Goal: Find specific page/section: Find specific page/section

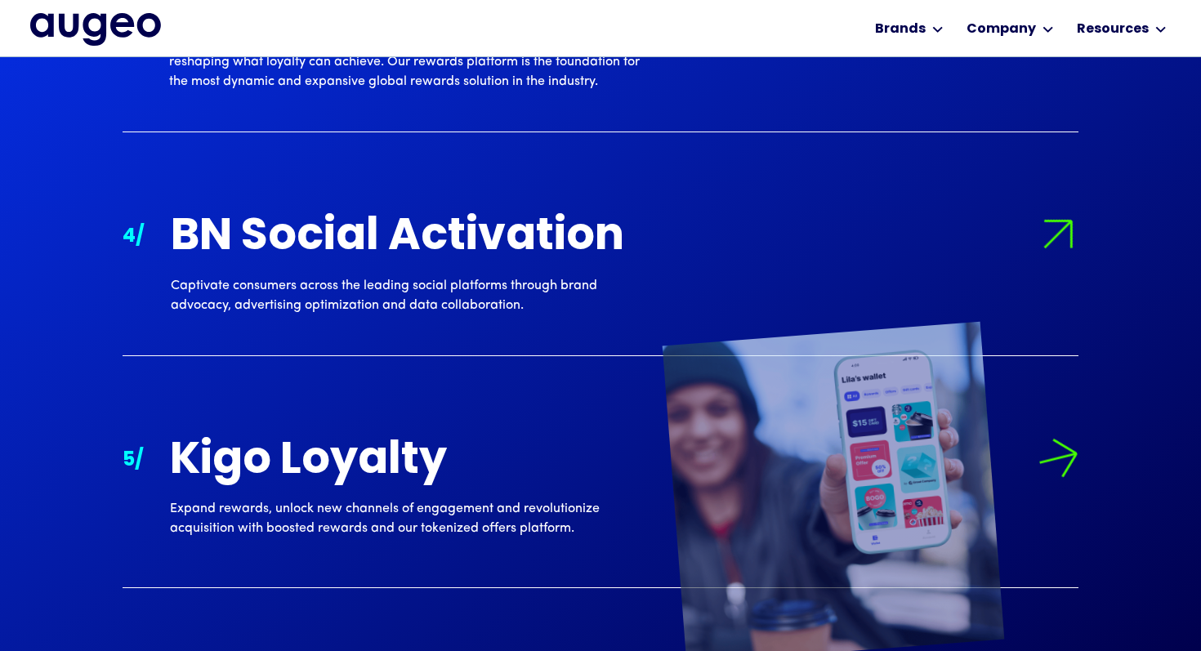
scroll to position [2161, 0]
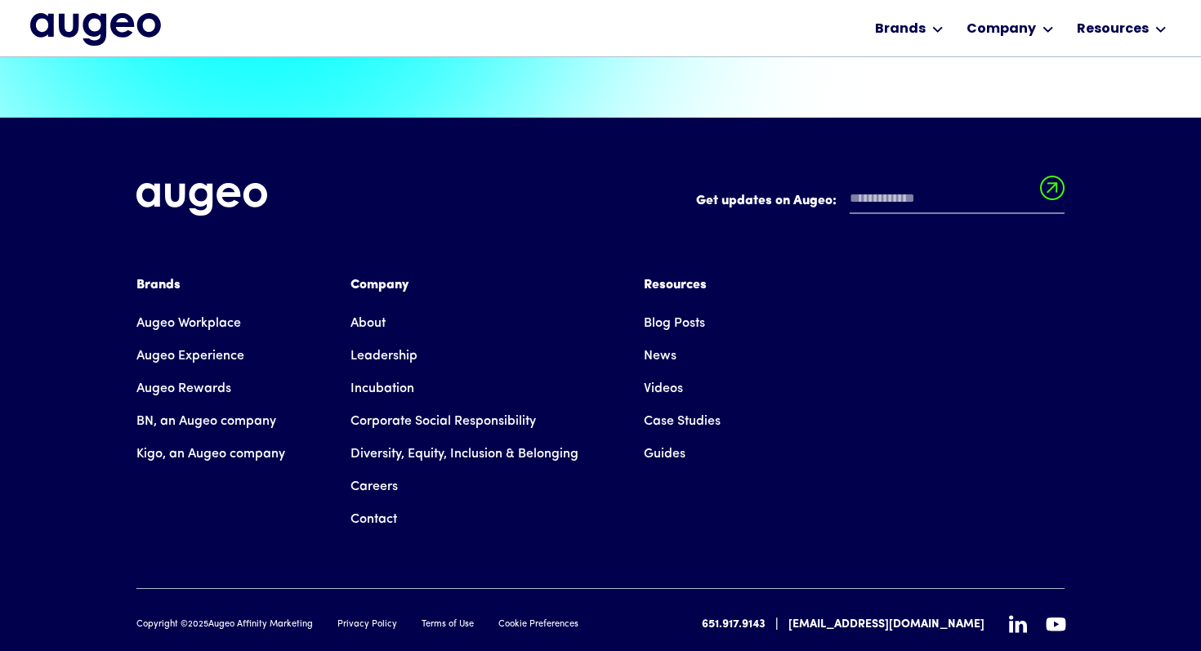
click at [372, 470] on link "Careers" at bounding box center [373, 486] width 47 height 33
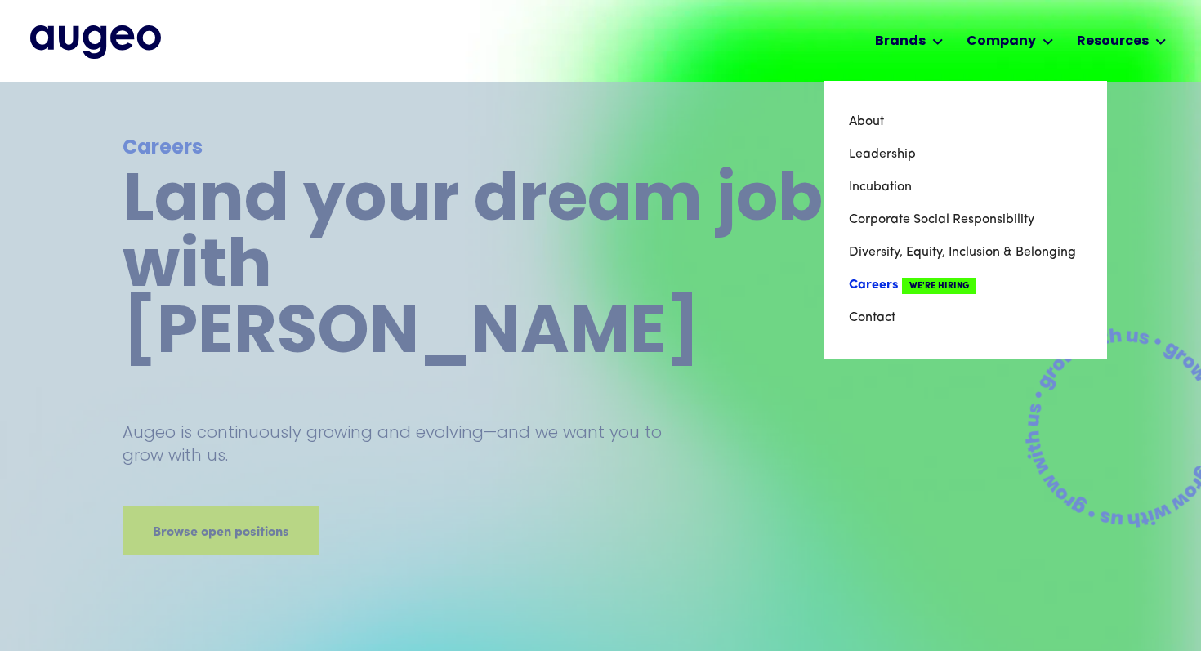
click at [875, 286] on link "Careers We're Hiring" at bounding box center [966, 285] width 234 height 33
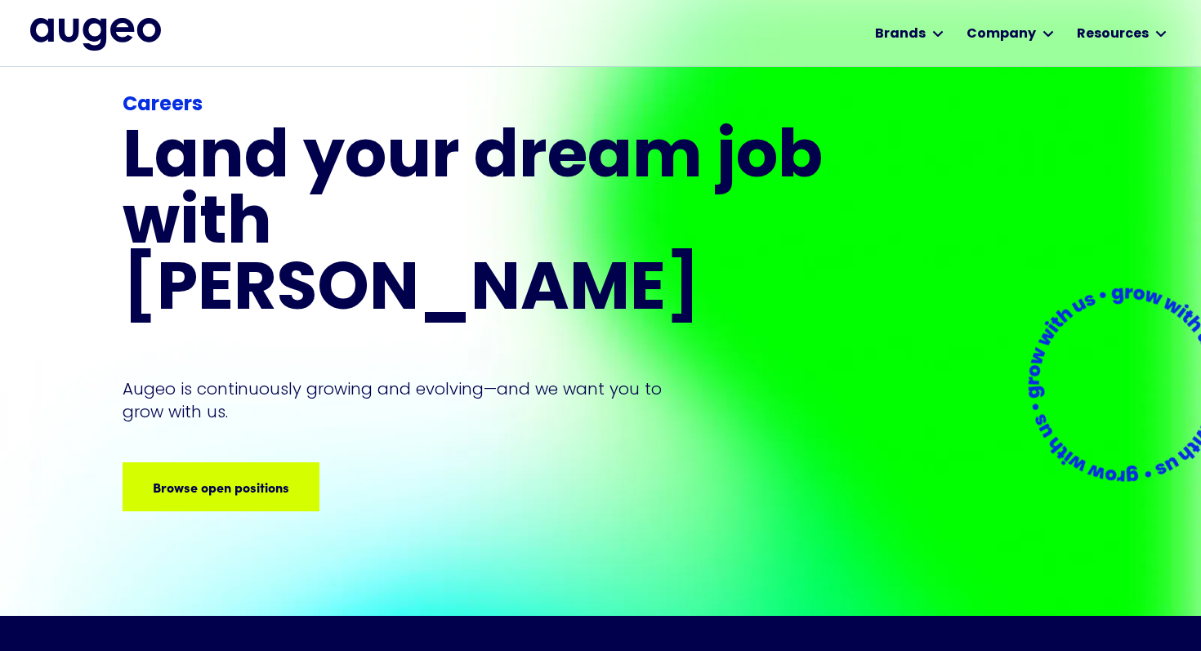
click at [301, 378] on div "Careers Land your dream job﻿ with Augeo Augeo is continuously growing and evolv…" at bounding box center [476, 301] width 706 height 421
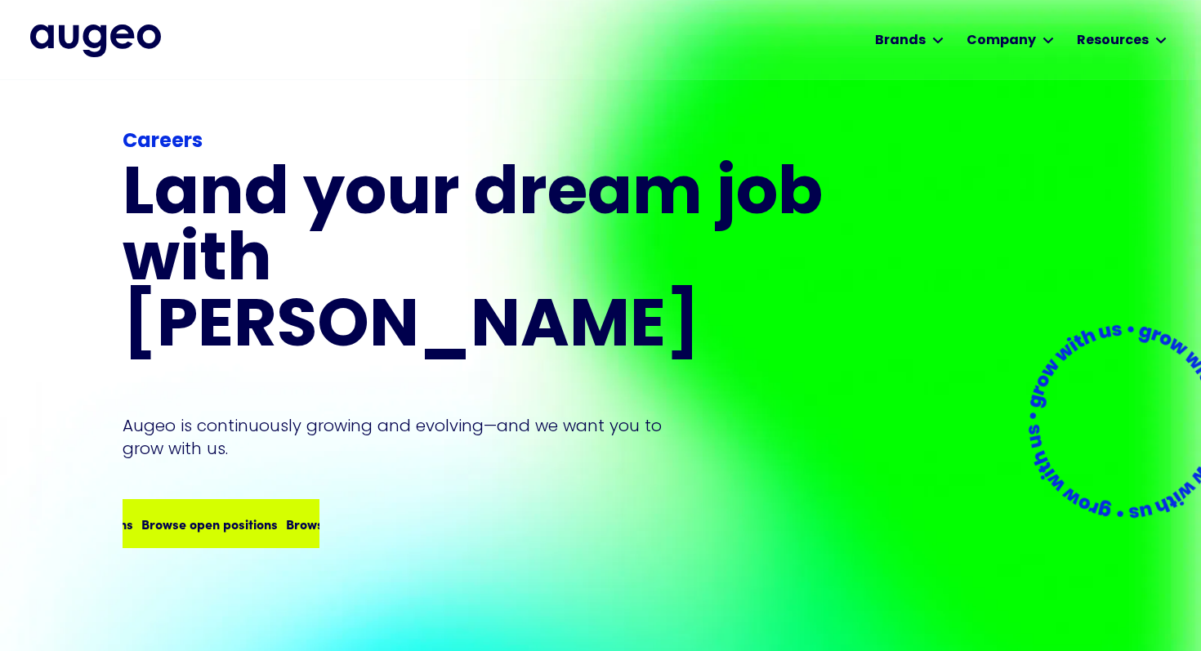
click at [273, 434] on div "Careers Land your dream job﻿ with Augeo Augeo is continuously growing and evolv…" at bounding box center [476, 337] width 706 height 421
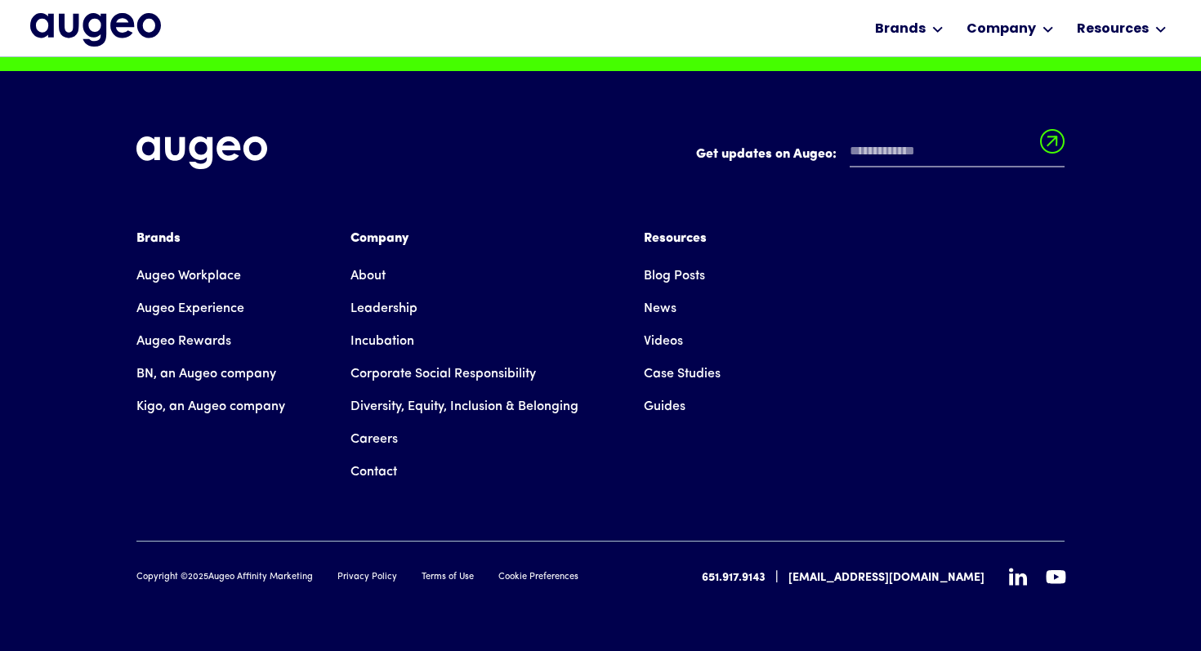
scroll to position [4227, 0]
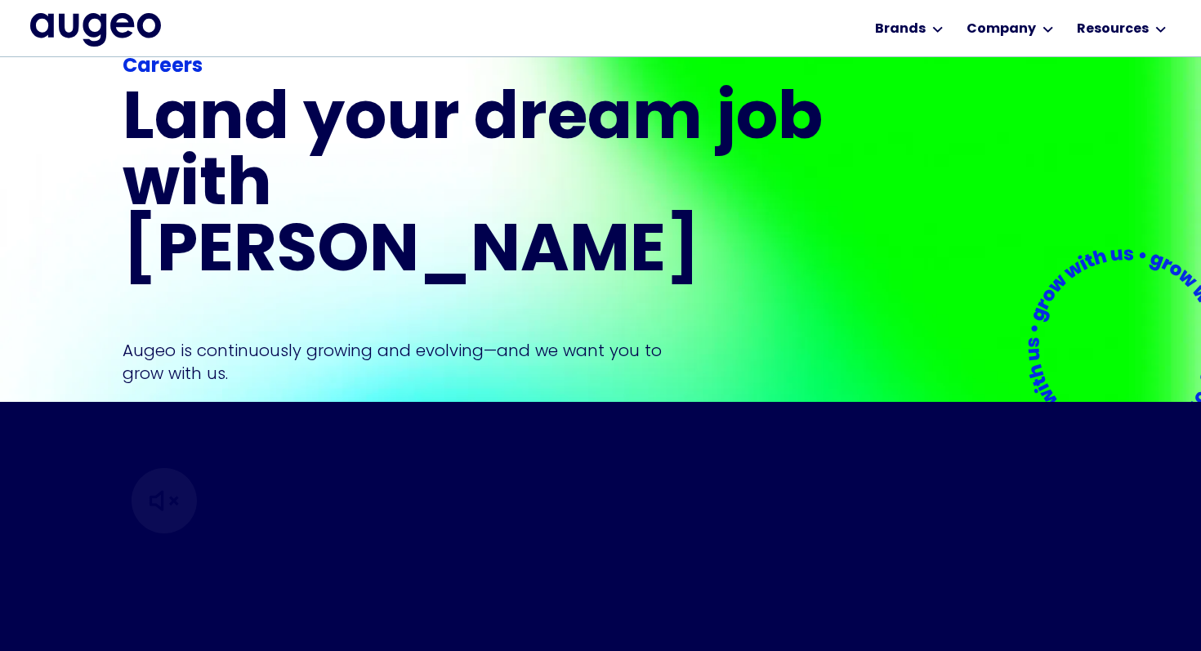
click at [91, 28] on img "home" at bounding box center [95, 29] width 131 height 33
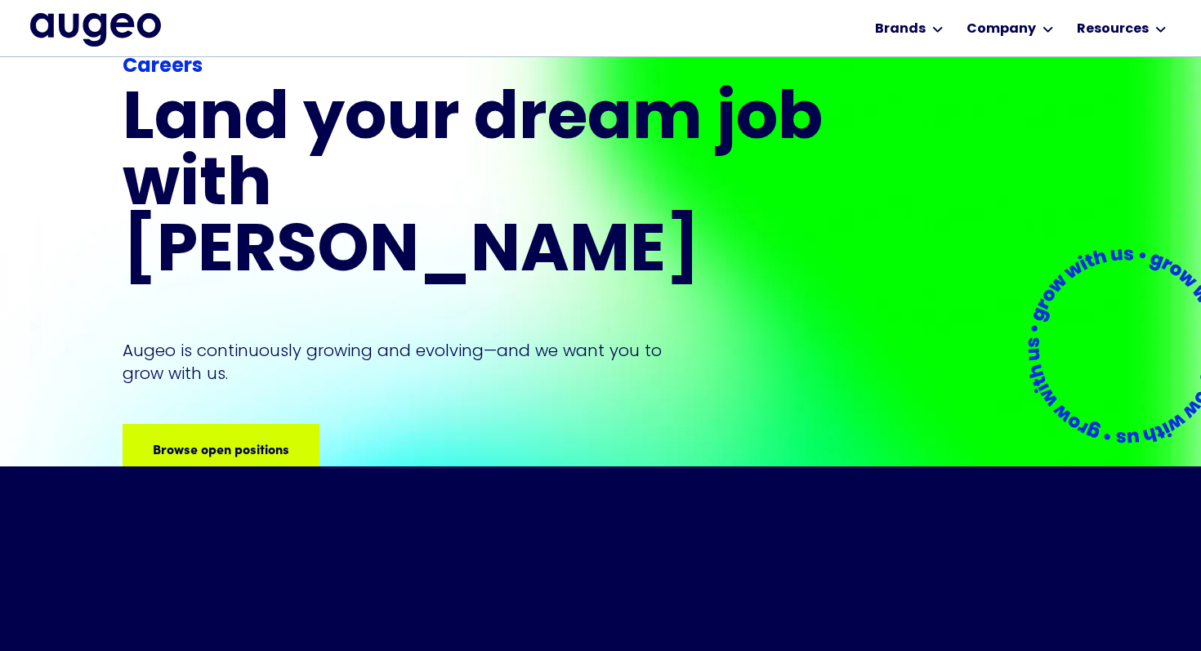
scroll to position [122, 0]
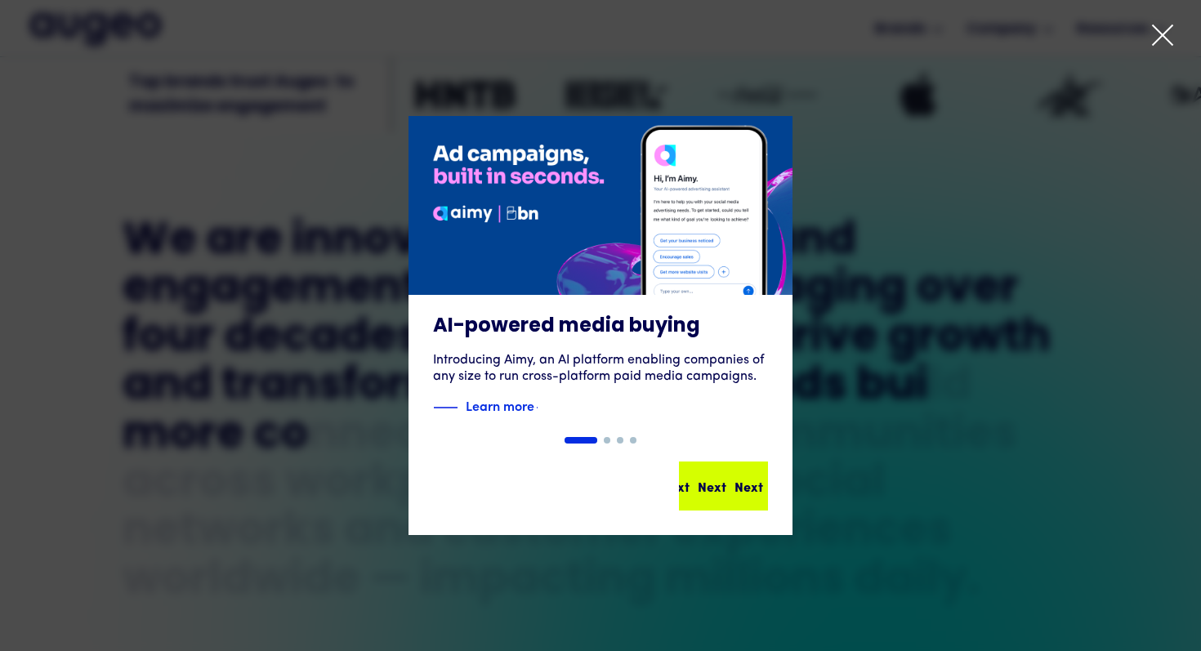
click at [728, 503] on div "Next Next Next Next" at bounding box center [723, 486] width 86 height 46
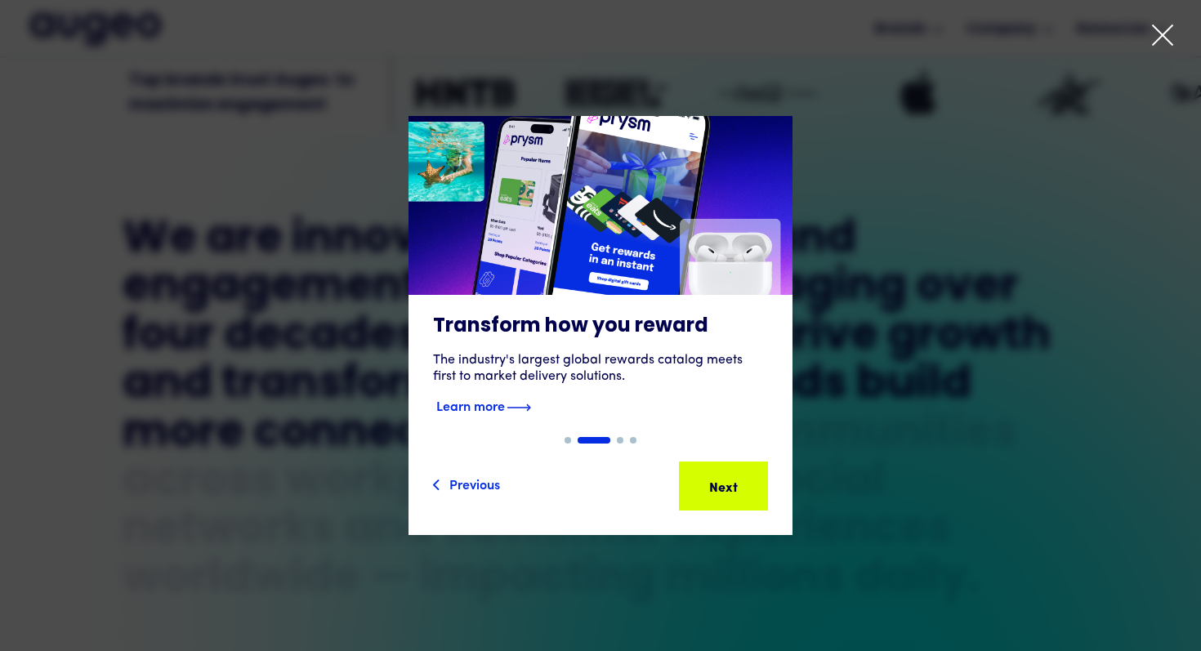
scroll to position [644, 0]
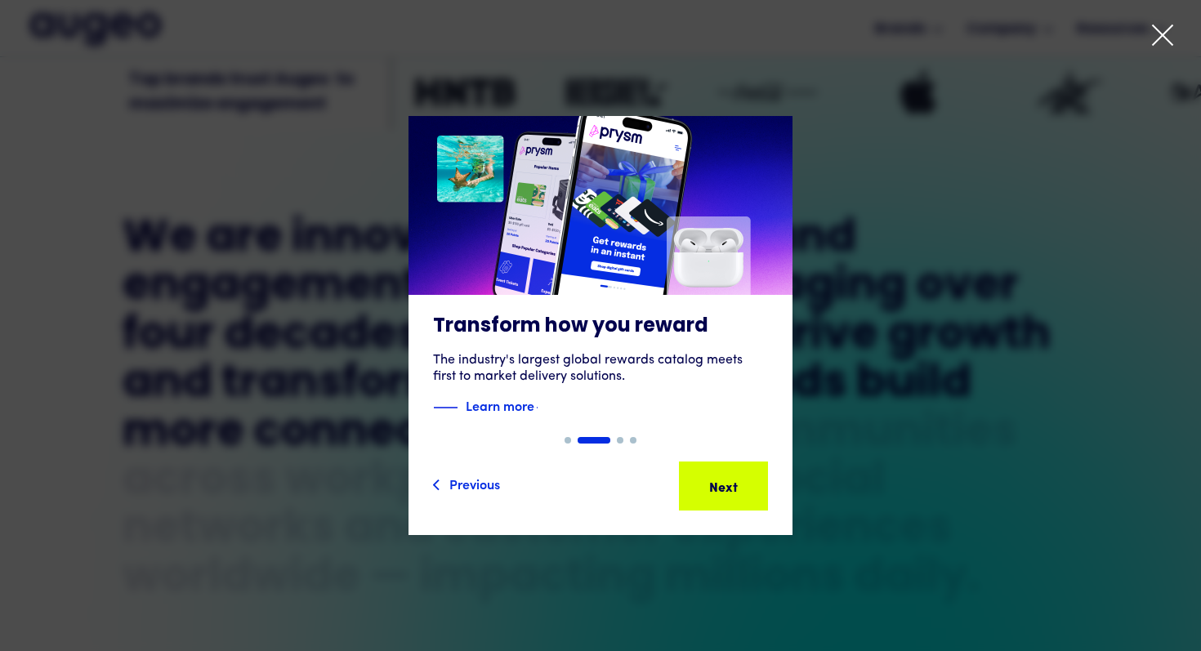
click at [1150, 33] on icon at bounding box center [1162, 35] width 25 height 25
